Goal: Navigation & Orientation: Find specific page/section

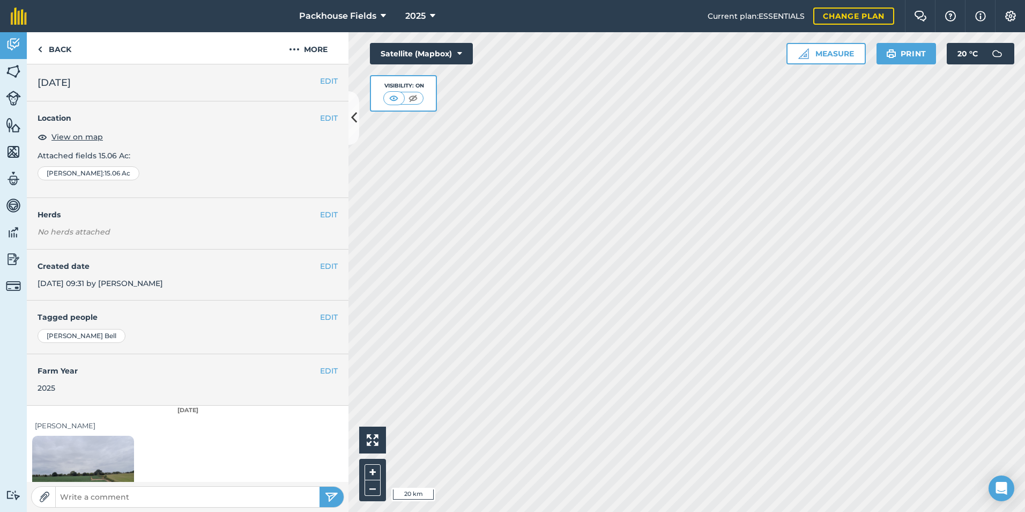
scroll to position [60, 0]
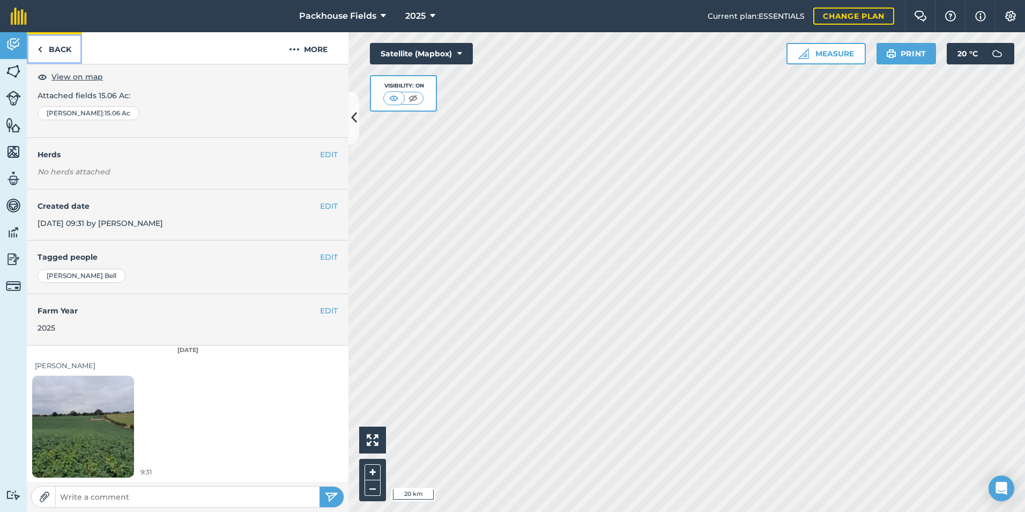
drag, startPoint x: 61, startPoint y: 45, endPoint x: 146, endPoint y: 1, distance: 96.2
click at [61, 45] on link "Back" at bounding box center [54, 48] width 55 height 32
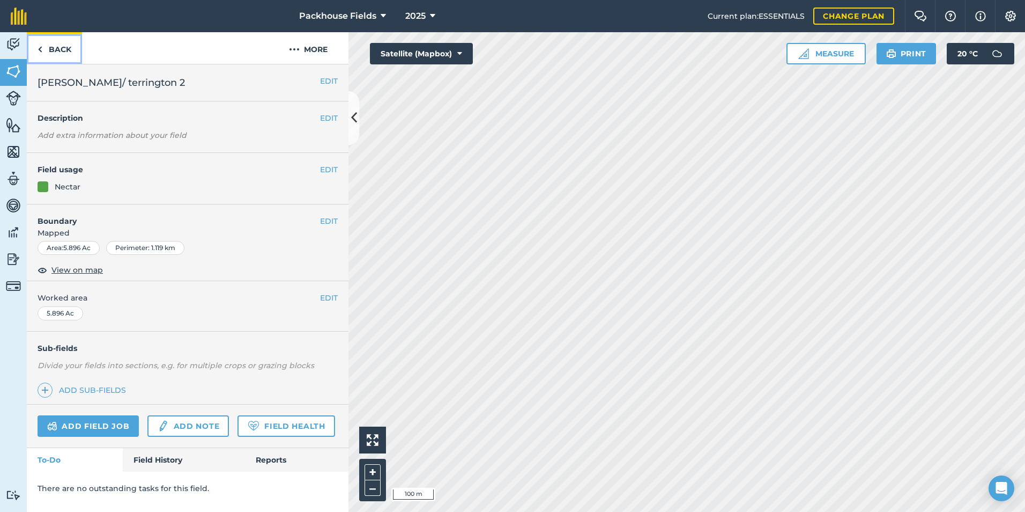
click at [63, 48] on link "Back" at bounding box center [54, 48] width 55 height 32
click at [78, 45] on link "Back" at bounding box center [54, 48] width 55 height 32
click at [71, 49] on link "Back" at bounding box center [54, 48] width 55 height 32
click at [46, 52] on link "Back" at bounding box center [54, 48] width 55 height 32
click at [53, 49] on link "Back" at bounding box center [54, 48] width 55 height 32
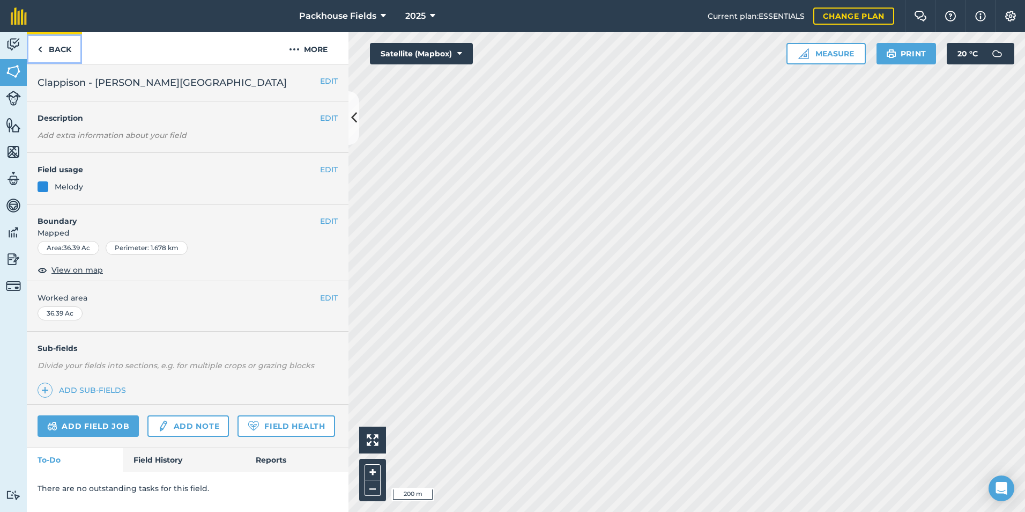
click at [58, 50] on link "Back" at bounding box center [54, 48] width 55 height 32
click at [65, 44] on link "Back" at bounding box center [54, 48] width 55 height 32
click at [58, 41] on link "Back" at bounding box center [54, 48] width 55 height 32
click at [58, 48] on link "Back" at bounding box center [54, 48] width 55 height 32
